Goal: Task Accomplishment & Management: Use online tool/utility

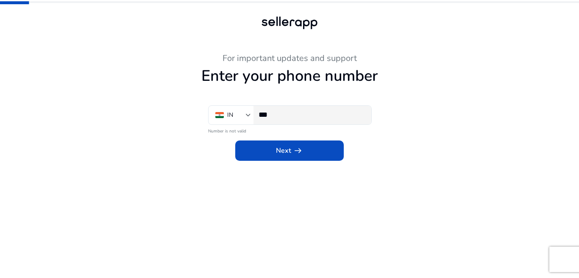
click at [301, 115] on input "***" at bounding box center [311, 114] width 106 height 9
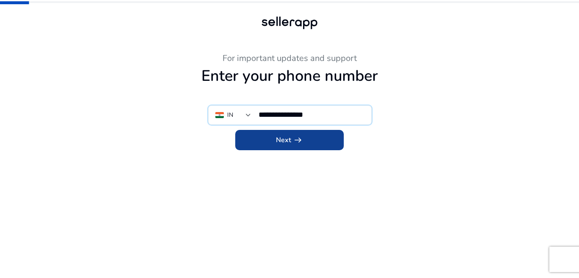
type input "**********"
click at [330, 138] on span at bounding box center [289, 140] width 108 height 20
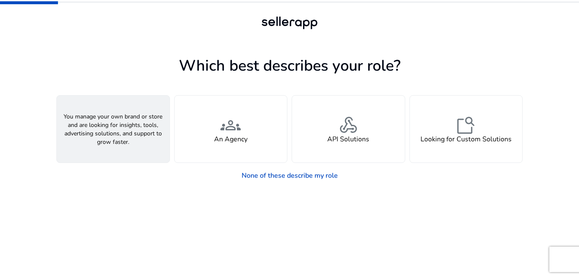
click at [151, 133] on div "person A Seller" at bounding box center [113, 129] width 113 height 67
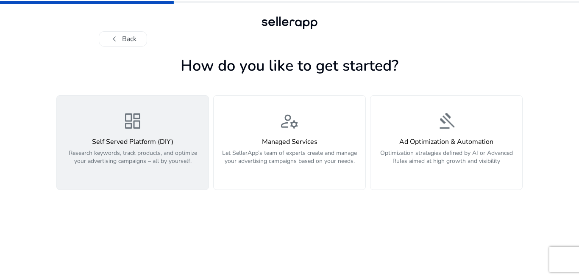
click at [150, 167] on p "Research keywords, track products, and optimize your advertising campaigns – al…" at bounding box center [133, 161] width 142 height 25
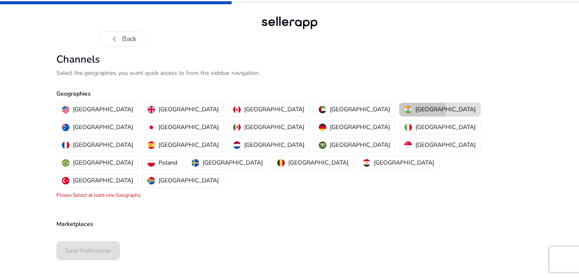
click at [415, 109] on p "[GEOGRAPHIC_DATA]" at bounding box center [445, 109] width 60 height 9
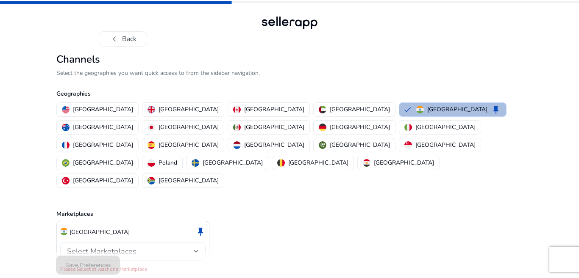
click at [98, 242] on div "Select Marketplaces" at bounding box center [133, 251] width 132 height 19
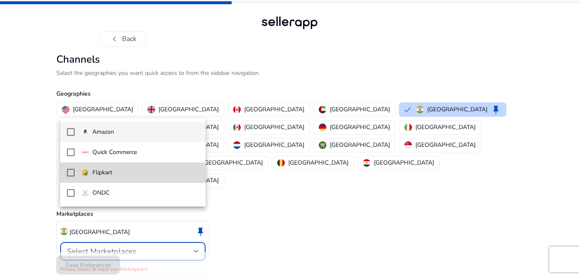
click at [70, 169] on mat-pseudo-checkbox at bounding box center [71, 173] width 8 height 8
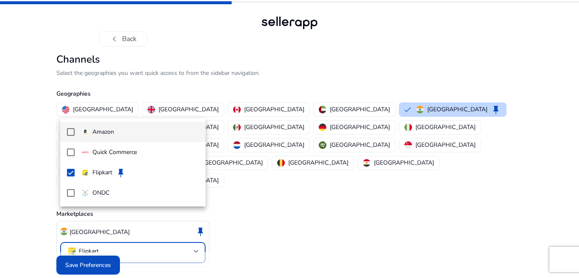
click at [72, 133] on mat-pseudo-checkbox at bounding box center [71, 132] width 8 height 8
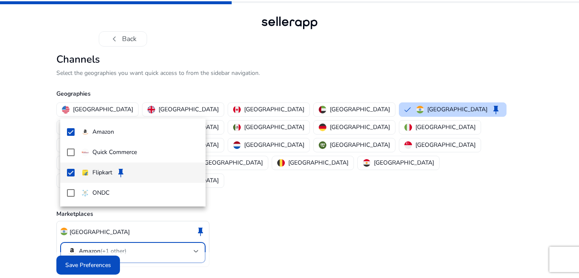
click at [76, 170] on mat-option "Flipkart keep" at bounding box center [132, 173] width 145 height 20
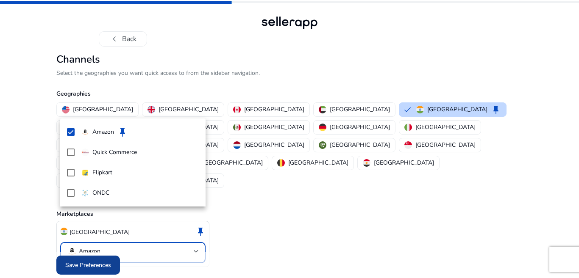
click at [89, 248] on div at bounding box center [289, 139] width 579 height 278
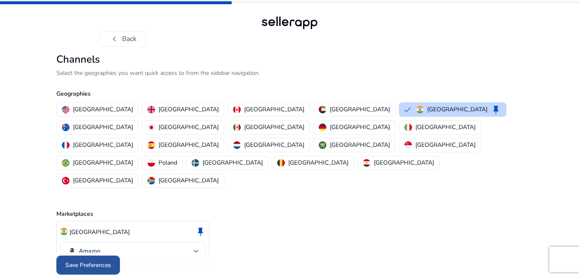
click at [84, 261] on span "Save Preferences" at bounding box center [88, 265] width 46 height 9
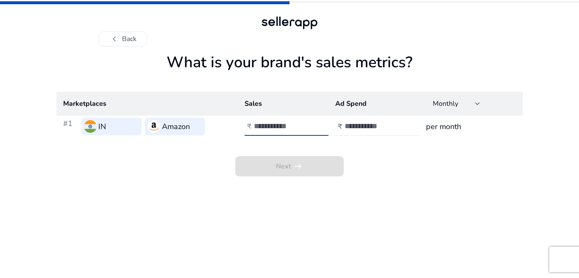
click at [292, 127] on input "number" at bounding box center [282, 126] width 57 height 9
click at [281, 126] on input "number" at bounding box center [282, 126] width 57 height 9
type input "***"
click at [366, 128] on input "number" at bounding box center [372, 126] width 57 height 9
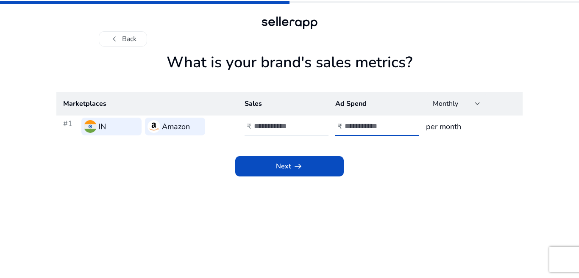
type input "****"
click at [467, 125] on h3 "per month" at bounding box center [471, 127] width 90 height 12
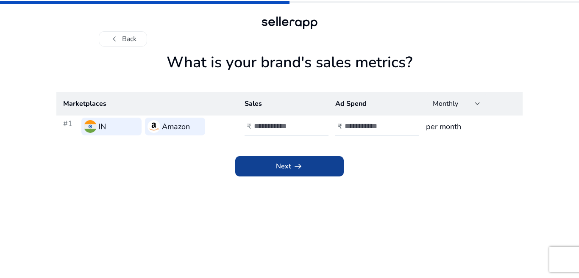
click at [337, 171] on span at bounding box center [289, 166] width 108 height 20
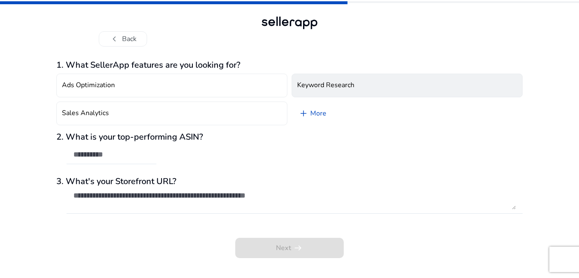
click at [414, 82] on button "Keyword Research" at bounding box center [407, 86] width 231 height 24
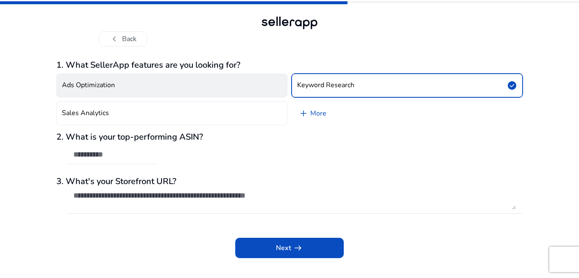
click at [211, 89] on button "Ads Optimization" at bounding box center [171, 86] width 231 height 24
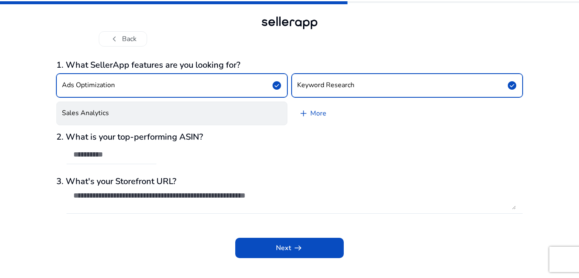
click at [203, 114] on button "Sales Analytics" at bounding box center [171, 114] width 231 height 24
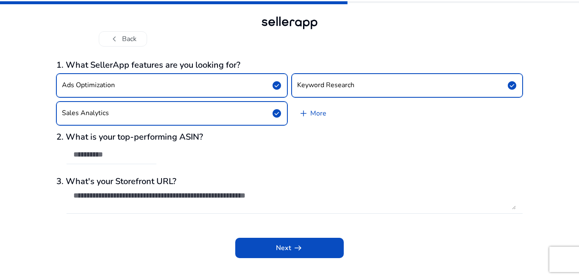
click at [200, 153] on div "2. What is your top-performing ASIN?" at bounding box center [289, 152] width 466 height 41
click at [243, 162] on div "2. What is your top-performing ASIN?" at bounding box center [289, 152] width 466 height 41
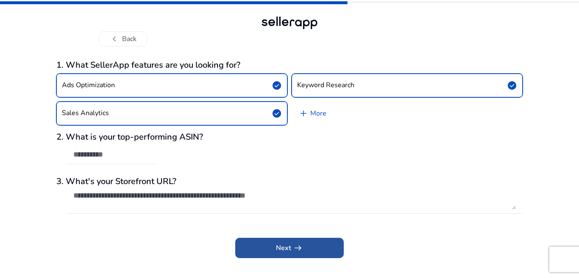
click at [303, 246] on span "arrow_right_alt" at bounding box center [298, 248] width 10 height 10
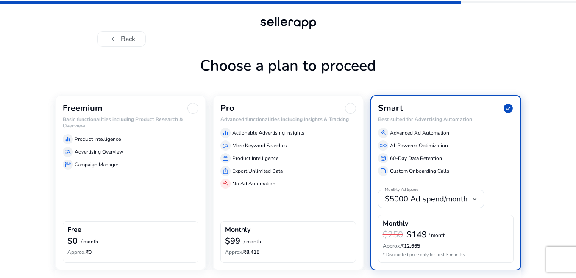
scroll to position [30, 0]
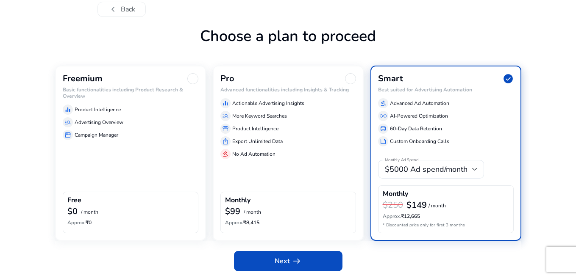
click at [171, 162] on div "Freemium Basic functionalities including Product Research & Overview equalizer …" at bounding box center [130, 153] width 151 height 175
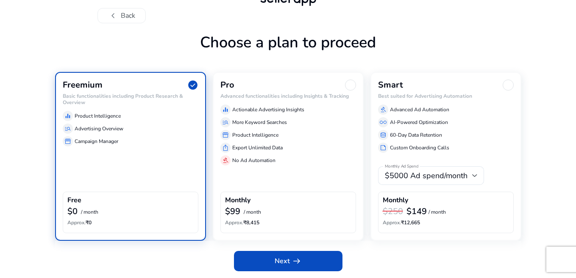
scroll to position [23, 0]
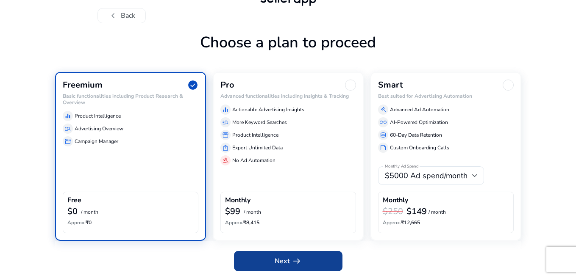
click at [302, 257] on span at bounding box center [288, 261] width 108 height 20
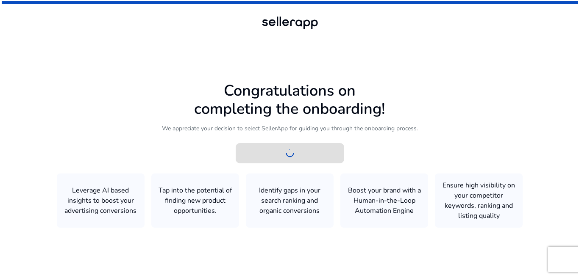
scroll to position [0, 0]
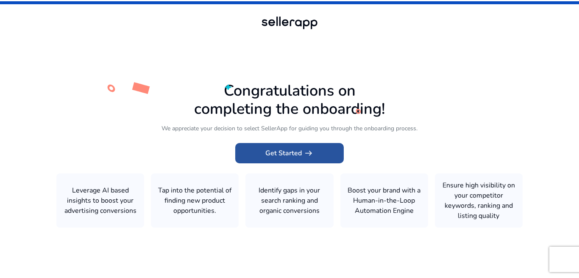
click at [307, 160] on span at bounding box center [289, 153] width 108 height 20
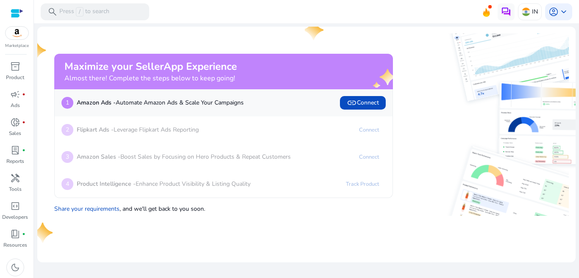
click at [359, 48] on div "Maximize your SellerApp Experience Almost there! Complete the steps below to ke…" at bounding box center [218, 124] width 349 height 183
click at [16, 77] on p "Product" at bounding box center [15, 78] width 18 height 8
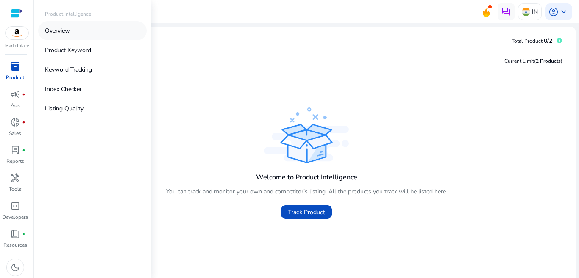
click at [78, 30] on link "Overview" at bounding box center [92, 30] width 108 height 19
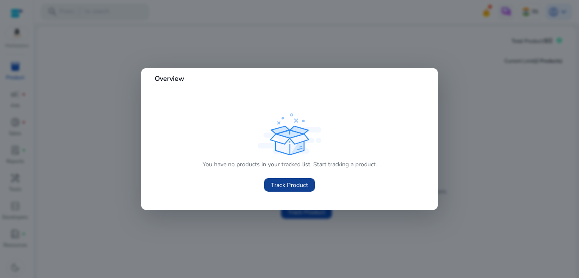
click at [279, 186] on span "Track Product" at bounding box center [289, 185] width 37 height 9
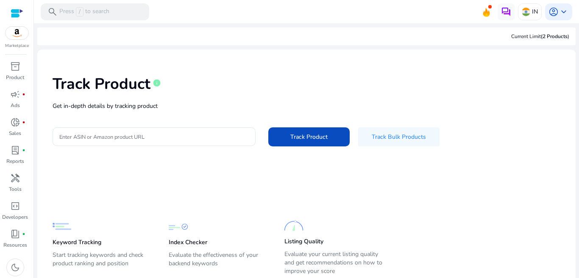
scroll to position [28, 0]
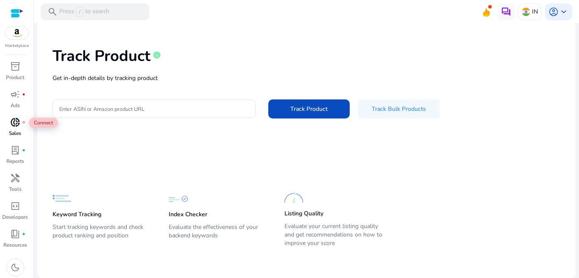
click at [19, 123] on span "donut_small" at bounding box center [15, 122] width 10 height 10
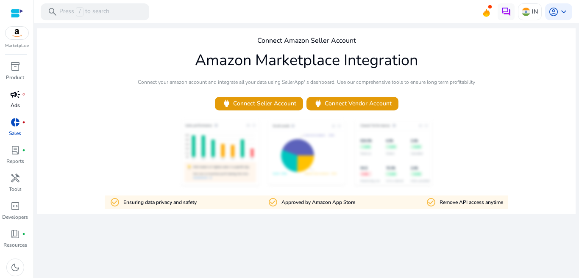
click at [17, 92] on span "campaign" at bounding box center [15, 94] width 10 height 10
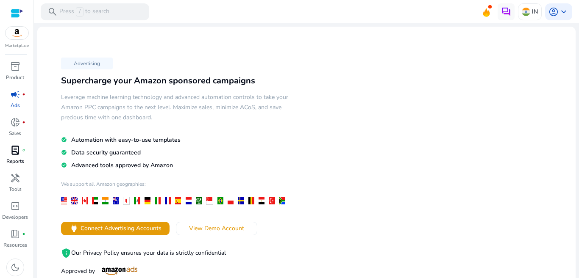
click at [15, 153] on span "lab_profile" at bounding box center [15, 150] width 10 height 10
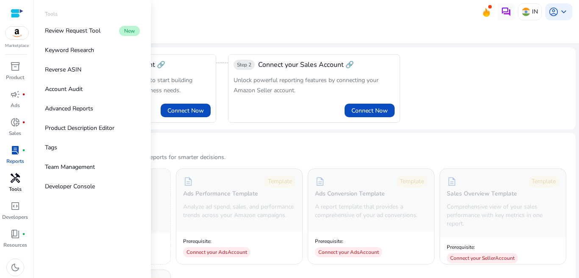
click at [17, 183] on span "handyman" at bounding box center [15, 178] width 10 height 10
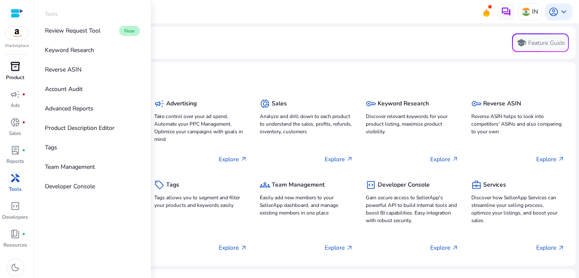
click at [11, 66] on span "inventory_2" at bounding box center [15, 66] width 10 height 10
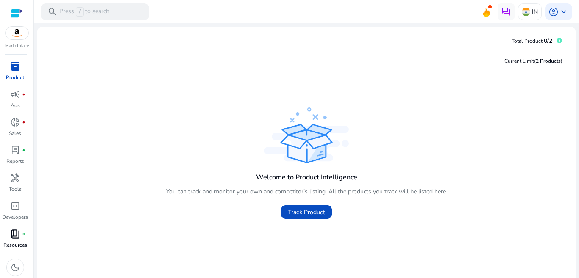
click at [11, 240] on div "book_4 fiber_manual_record" at bounding box center [15, 235] width 24 height 14
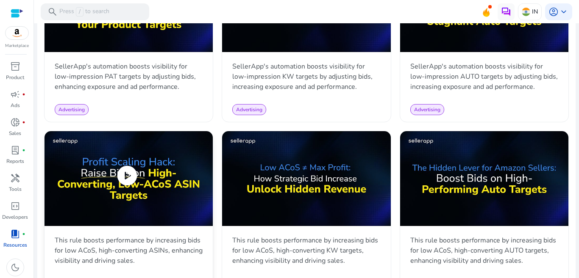
scroll to position [508, 0]
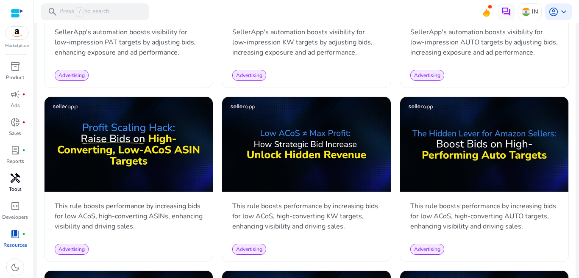
click at [16, 180] on span "handyman" at bounding box center [15, 178] width 10 height 10
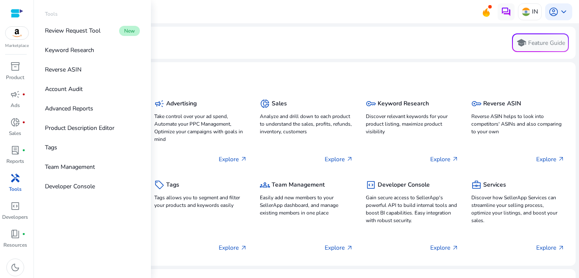
click at [16, 180] on span "handyman" at bounding box center [15, 178] width 10 height 10
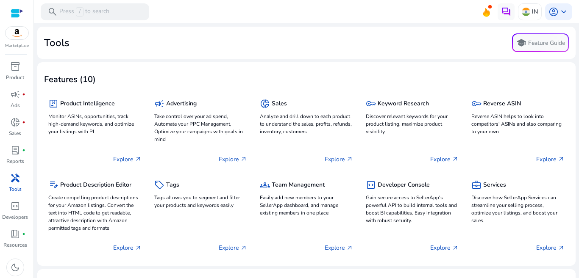
click at [16, 11] on div at bounding box center [17, 13] width 13 height 10
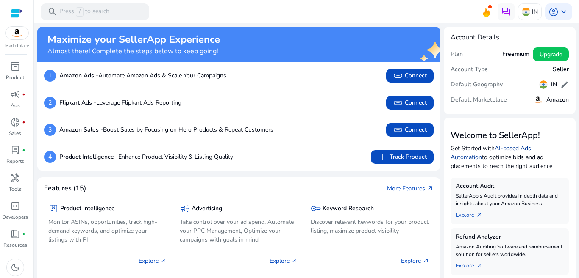
click at [508, 149] on link "AI-based Ads Automation" at bounding box center [490, 152] width 81 height 17
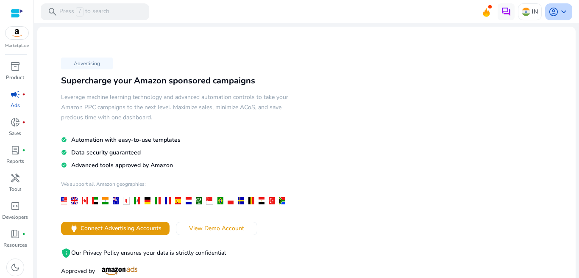
click at [558, 12] on span "keyboard_arrow_down" at bounding box center [563, 12] width 10 height 10
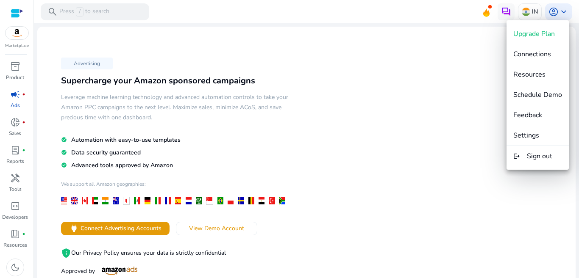
click at [480, 8] on div at bounding box center [289, 139] width 579 height 278
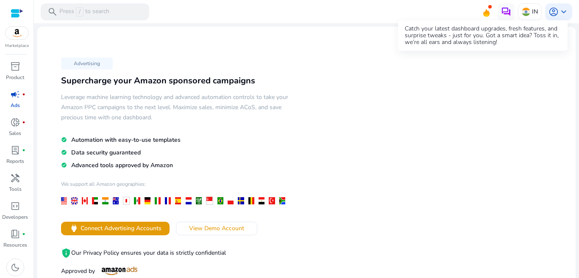
click at [480, 8] on icon at bounding box center [486, 11] width 13 height 12
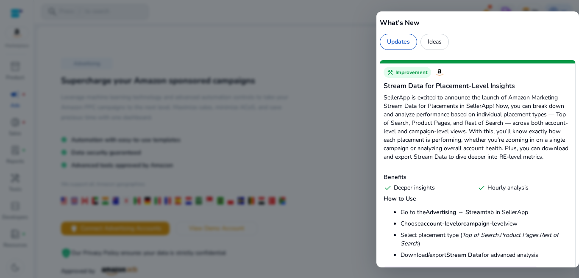
click at [424, 38] on div "Ideas" at bounding box center [434, 42] width 28 height 16
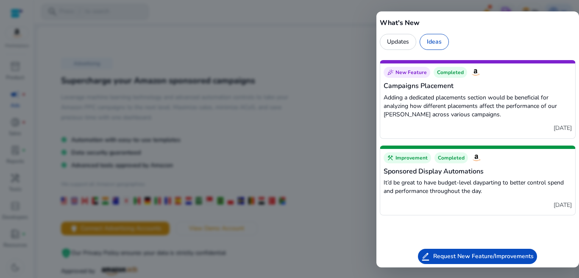
click at [332, 128] on div at bounding box center [289, 139] width 579 height 278
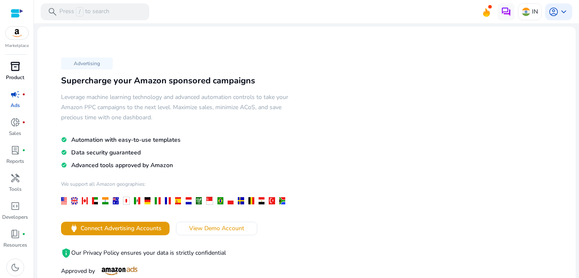
click at [11, 72] on span "inventory_2" at bounding box center [15, 66] width 10 height 10
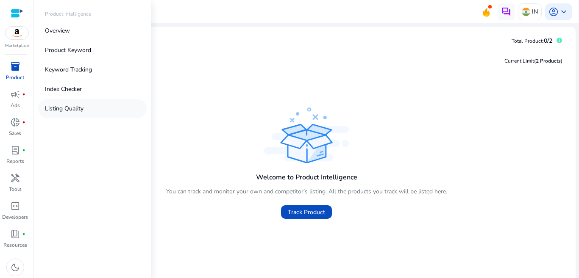
click at [81, 103] on link "Listing Quality" at bounding box center [92, 108] width 108 height 19
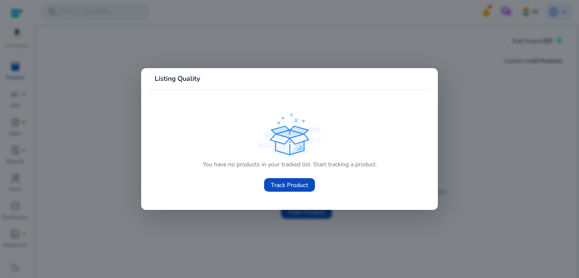
click at [28, 59] on div at bounding box center [289, 139] width 579 height 278
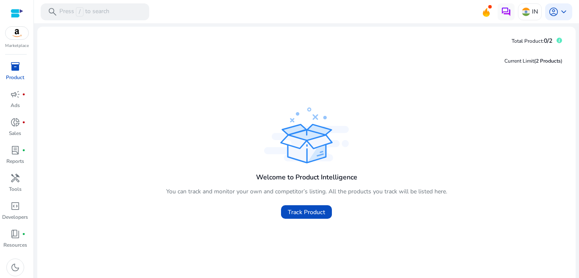
click at [20, 32] on img at bounding box center [17, 33] width 23 height 13
click at [14, 69] on span "inventory_2" at bounding box center [15, 66] width 10 height 10
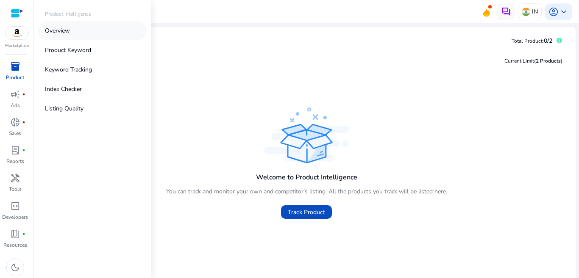
click at [69, 25] on link "Overview" at bounding box center [92, 30] width 108 height 19
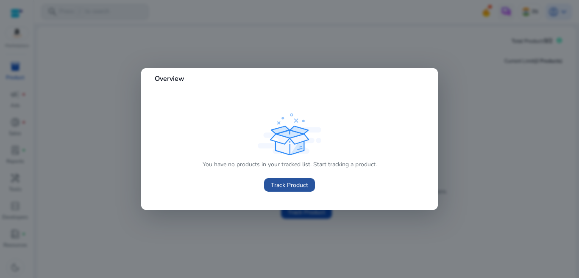
click at [293, 184] on span "Track Product" at bounding box center [289, 185] width 37 height 9
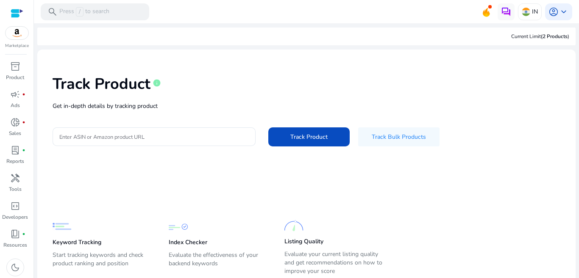
click at [128, 114] on div "Track Product info Get in-depth details by tracking product Enter ASIN or Amazo…" at bounding box center [306, 109] width 525 height 107
click at [128, 142] on div at bounding box center [153, 137] width 189 height 19
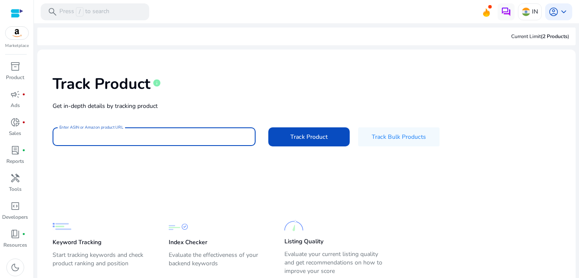
paste input "**********"
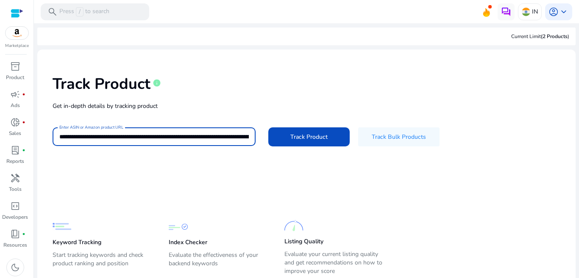
scroll to position [0, 1625]
type input "**********"
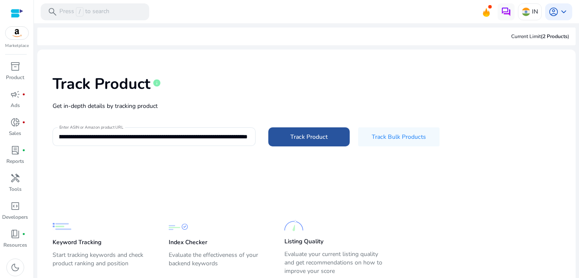
click at [321, 134] on span "Track Product" at bounding box center [308, 137] width 37 height 9
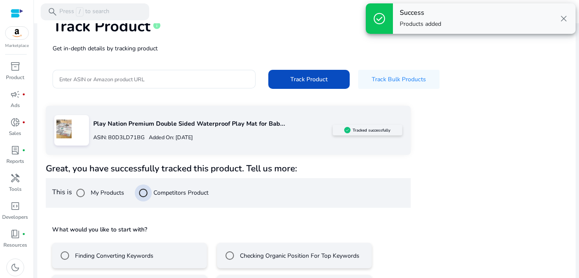
scroll to position [93, 0]
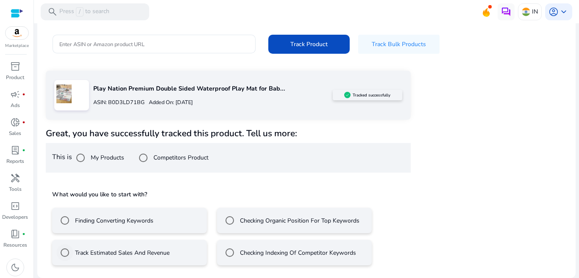
click at [147, 254] on label "Track Estimated Sales And Revenue" at bounding box center [121, 253] width 96 height 9
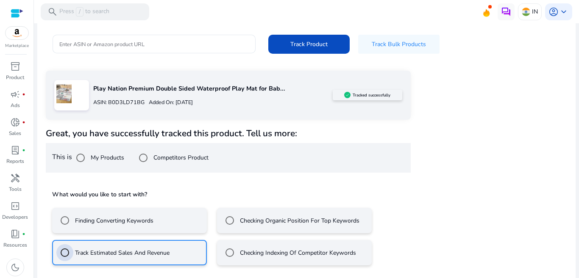
scroll to position [131, 0]
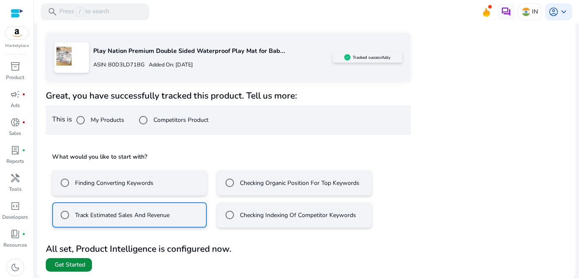
click at [69, 268] on span "Get Started" at bounding box center [70, 265] width 31 height 8
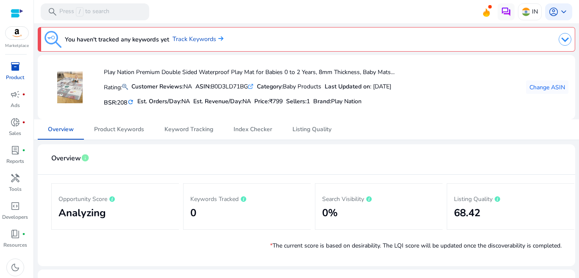
click at [131, 104] on mat-icon "refresh" at bounding box center [130, 102] width 7 height 8
click at [118, 14] on div "search Press / to search" at bounding box center [95, 11] width 108 height 17
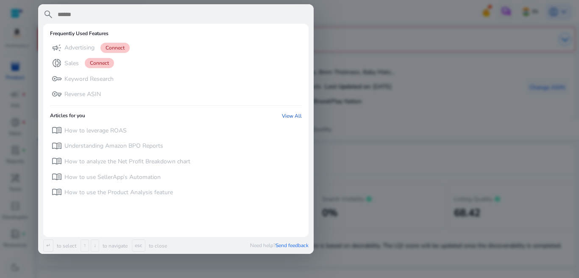
click at [87, 14] on input "text" at bounding box center [183, 14] width 252 height 10
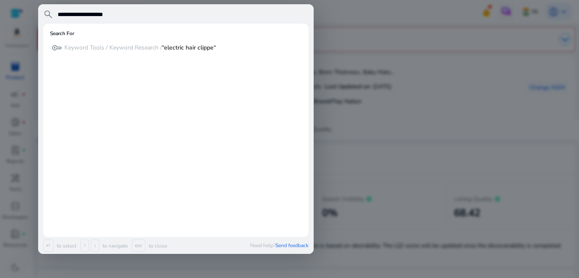
type input "**********"
click at [45, 12] on span "search" at bounding box center [48, 14] width 10 height 10
click at [431, 73] on div at bounding box center [289, 139] width 579 height 278
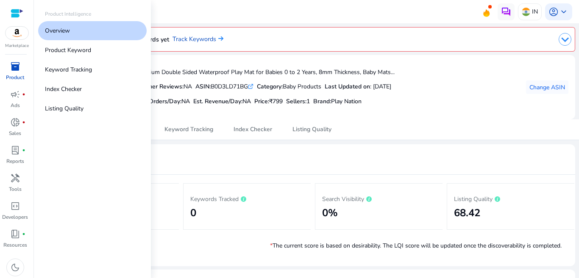
click at [12, 71] on span "inventory_2" at bounding box center [15, 66] width 10 height 10
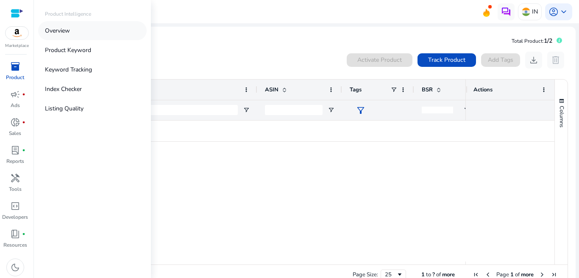
click at [63, 31] on p "Overview" at bounding box center [57, 30] width 25 height 9
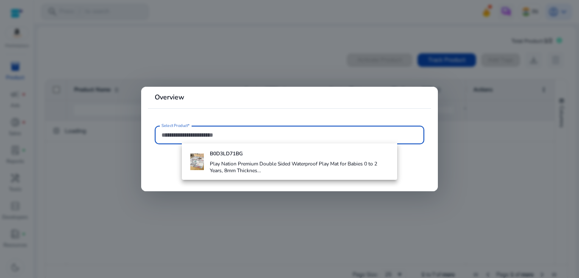
click at [254, 135] on input "Select Product*" at bounding box center [289, 135] width 256 height 9
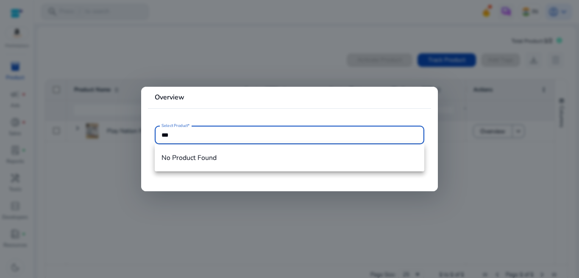
type input "****"
drag, startPoint x: 253, startPoint y: 135, endPoint x: 4, endPoint y: 135, distance: 249.6
click at [4, 135] on div "Overview Select Product* **** No Product Found" at bounding box center [289, 139] width 579 height 278
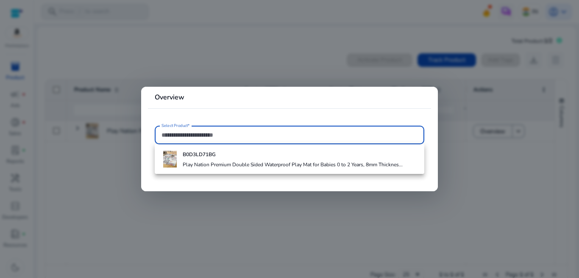
drag, startPoint x: 414, startPoint y: 186, endPoint x: 125, endPoint y: 161, distance: 289.2
click at [413, 186] on mat-card "Overview Select Product*" at bounding box center [289, 139] width 297 height 105
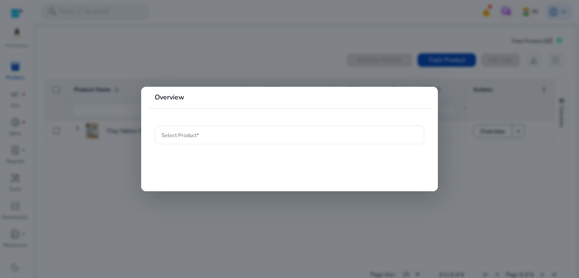
click at [15, 39] on div at bounding box center [289, 139] width 579 height 278
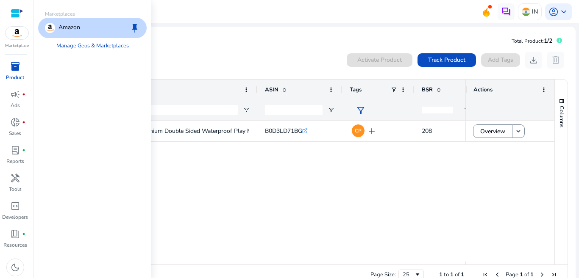
click at [17, 64] on span "inventory_2" at bounding box center [15, 66] width 10 height 10
click at [11, 76] on p "Product" at bounding box center [15, 78] width 18 height 8
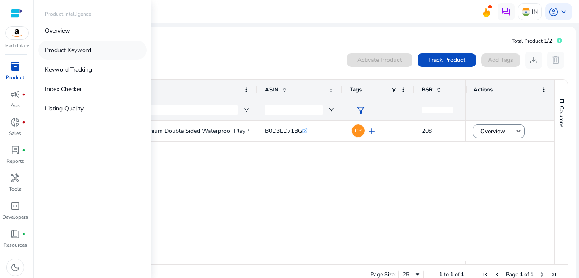
click at [73, 51] on p "Product Keyword" at bounding box center [68, 50] width 46 height 9
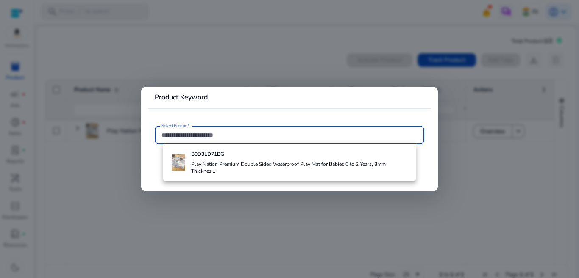
click at [266, 141] on div at bounding box center [289, 135] width 256 height 19
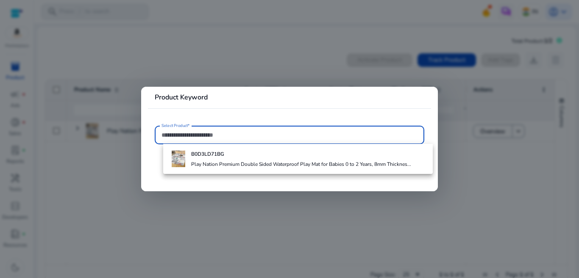
click at [343, 47] on div at bounding box center [289, 139] width 579 height 278
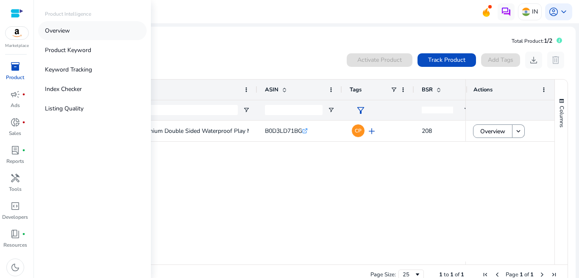
click at [57, 28] on p "Overview" at bounding box center [57, 30] width 25 height 9
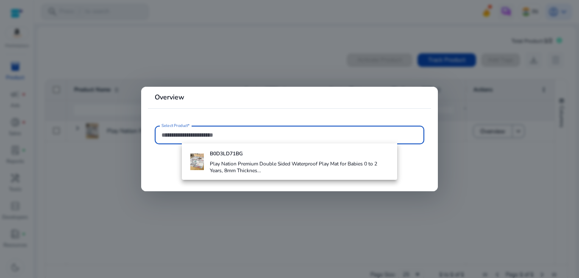
click at [276, 134] on input "Select Product*" at bounding box center [289, 135] width 256 height 9
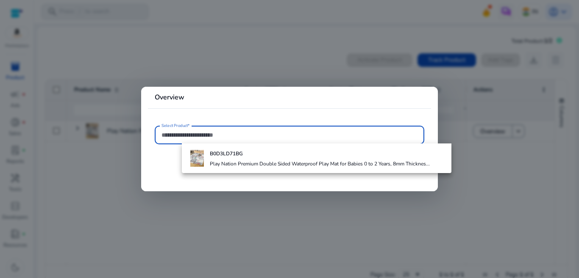
click at [273, 138] on input "Select Product*" at bounding box center [289, 135] width 256 height 9
